Goal: Task Accomplishment & Management: Manage account settings

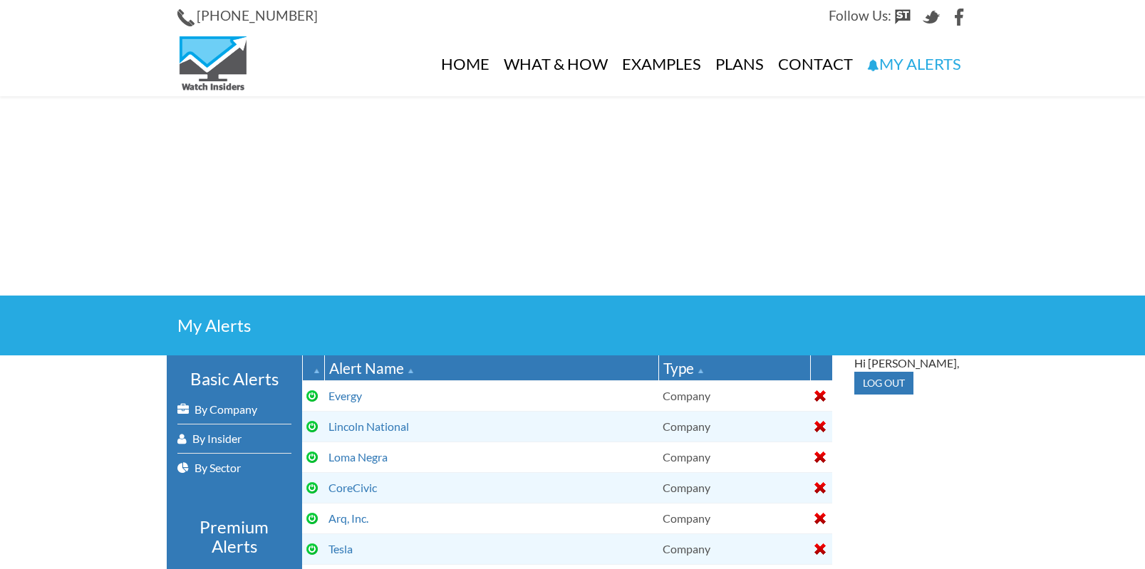
select select
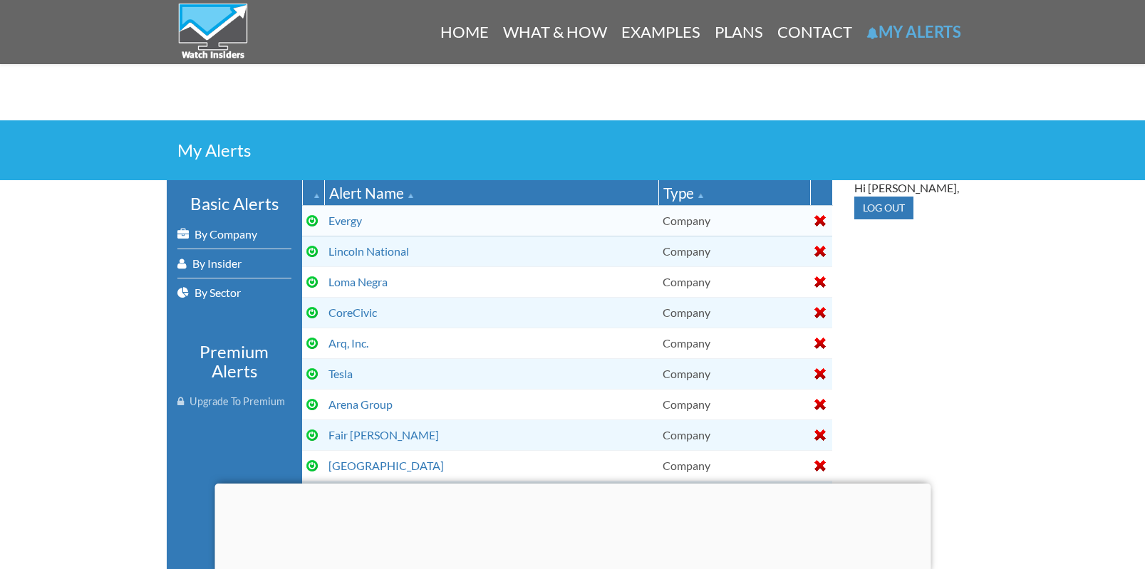
scroll to position [489, 0]
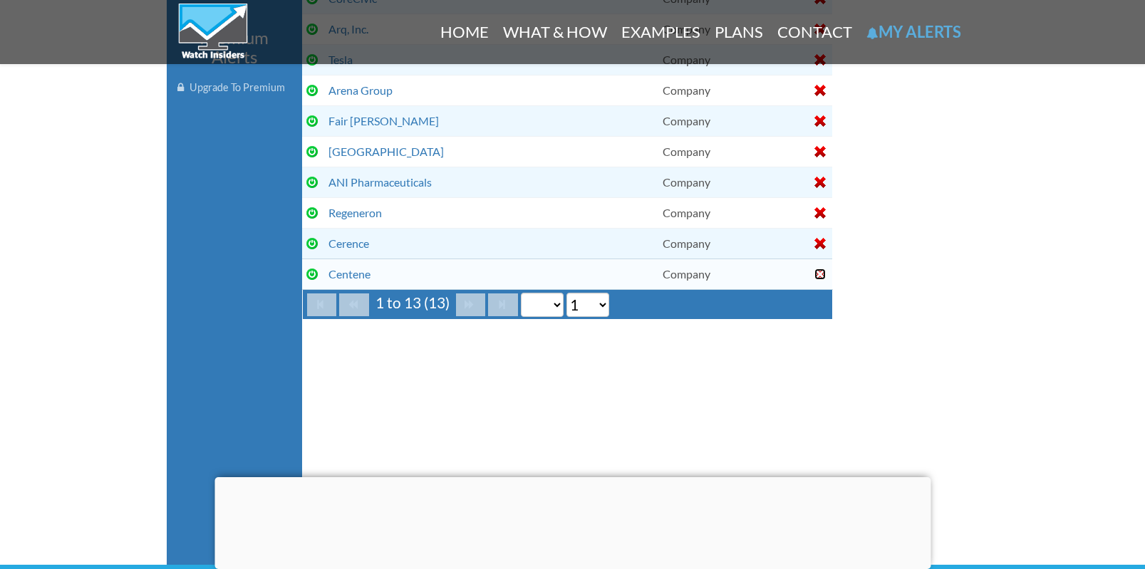
click at [818, 271] on div at bounding box center [819, 274] width 11 height 11
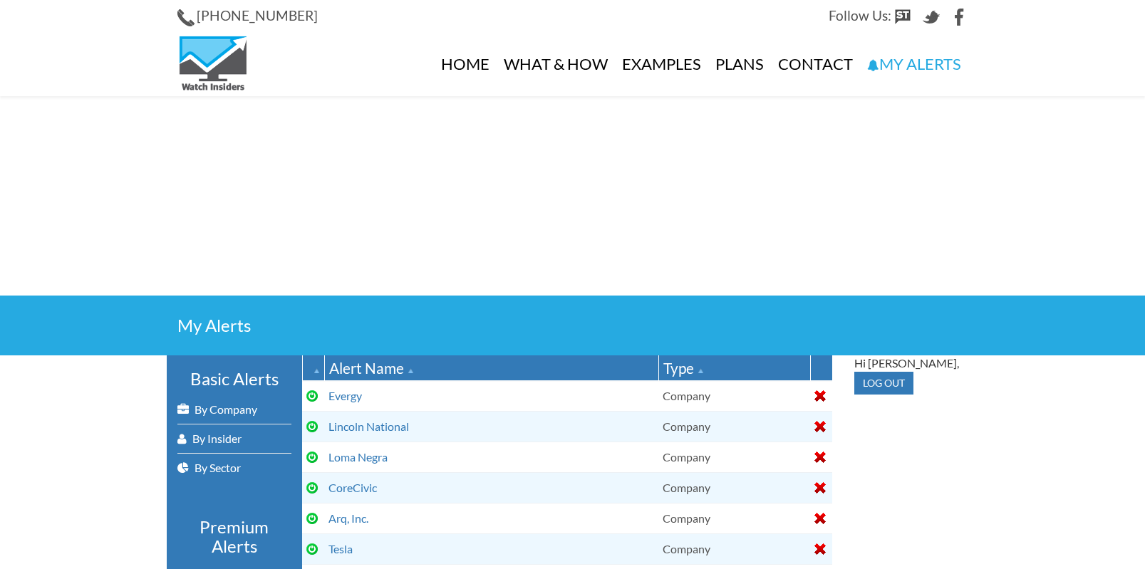
select select
